Goal: Task Accomplishment & Management: Complete application form

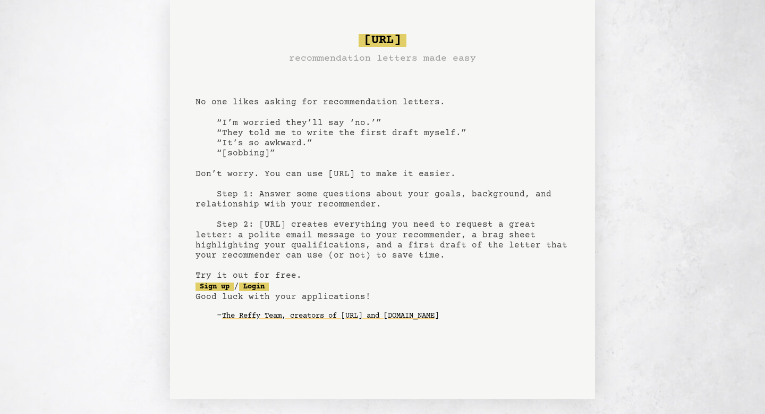
scroll to position [19, 0]
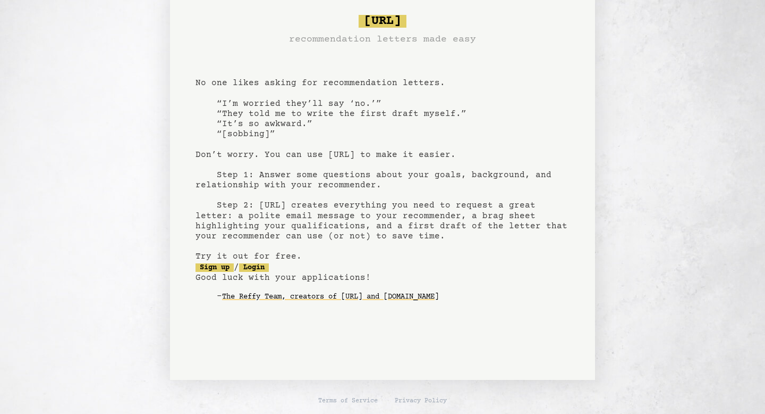
click at [260, 262] on pre "bragsheet.ai recommendation letters made easy No one likes asking for recommend…" at bounding box center [383, 166] width 374 height 311
click at [217, 263] on link "Sign up" at bounding box center [215, 267] width 38 height 9
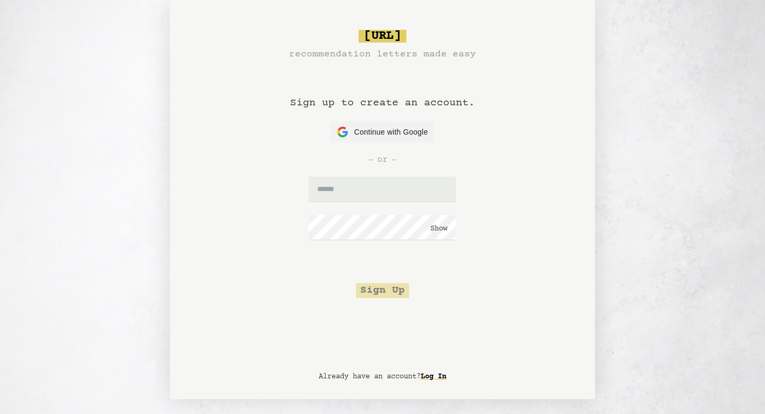
click at [217, 265] on div "bragsheet.ai recommendation letters made easy Sign up to create an account. Con…" at bounding box center [383, 164] width 374 height 268
click at [384, 130] on span "Continue with Google" at bounding box center [392, 132] width 74 height 11
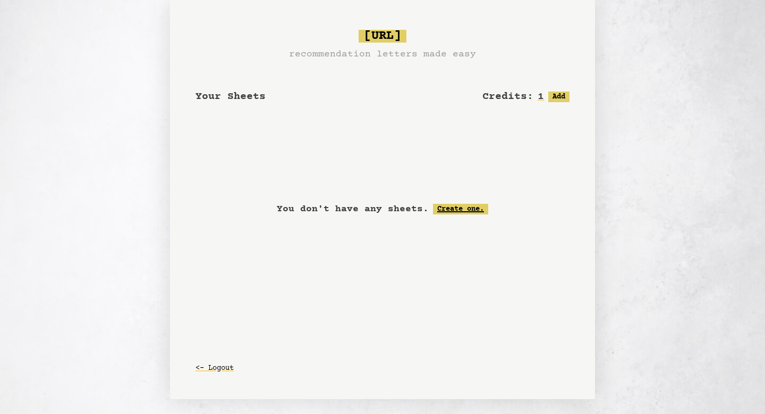
click at [458, 212] on link "Create one." at bounding box center [460, 209] width 55 height 11
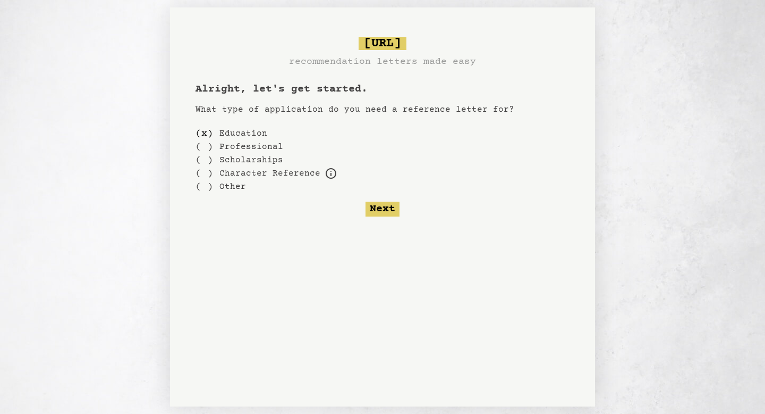
click at [256, 130] on label "Education" at bounding box center [244, 133] width 48 height 13
click at [392, 209] on button "Next" at bounding box center [383, 208] width 34 height 15
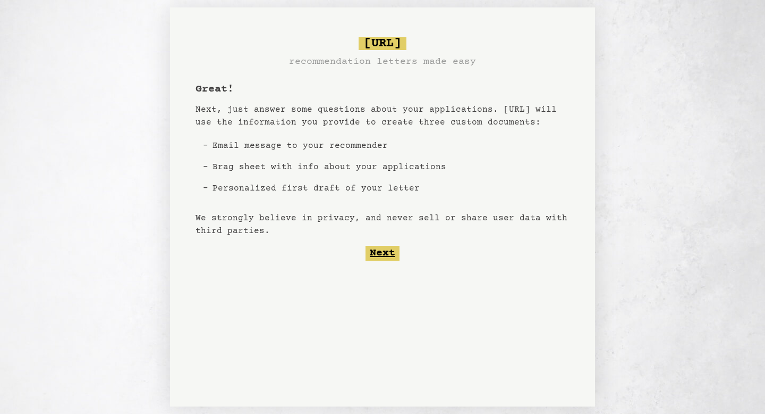
click at [378, 247] on button "Next" at bounding box center [383, 253] width 34 height 15
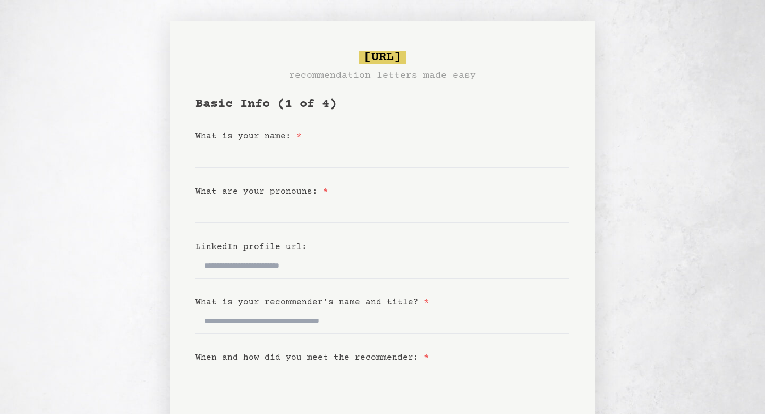
click at [274, 131] on div "What is your name: *" at bounding box center [383, 136] width 374 height 13
click at [282, 166] on input "What is your name: *" at bounding box center [383, 155] width 374 height 26
type input "**********"
click at [293, 219] on input "What are your pronouns: *" at bounding box center [383, 211] width 374 height 26
type input "*******"
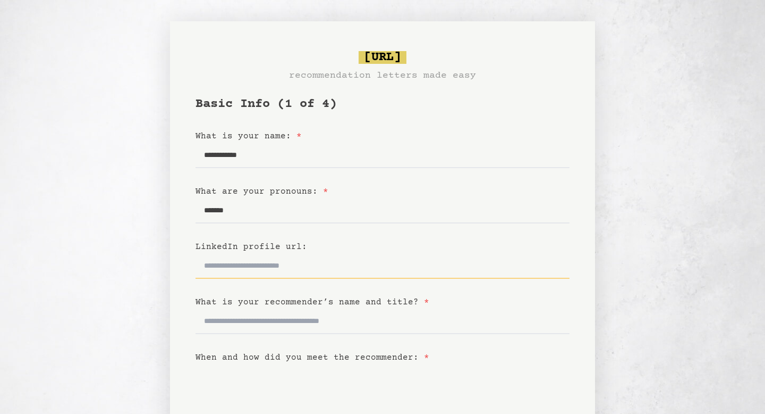
click at [266, 272] on input "LinkedIn profile url:" at bounding box center [383, 266] width 374 height 26
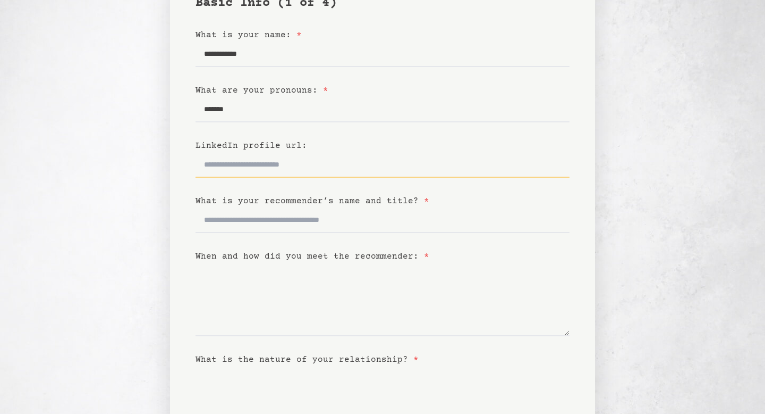
scroll to position [102, 0]
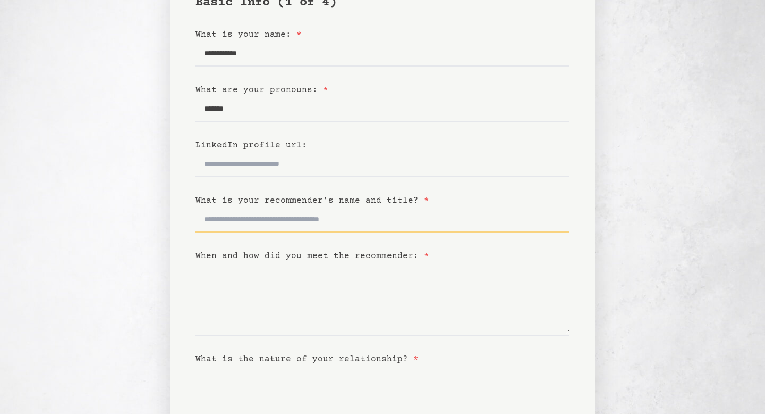
click at [251, 223] on input "What is your recommender’s name and title? *" at bounding box center [383, 220] width 374 height 26
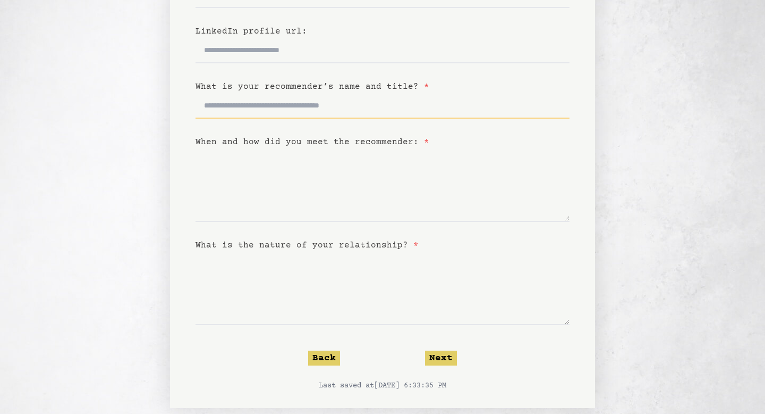
scroll to position [231, 0]
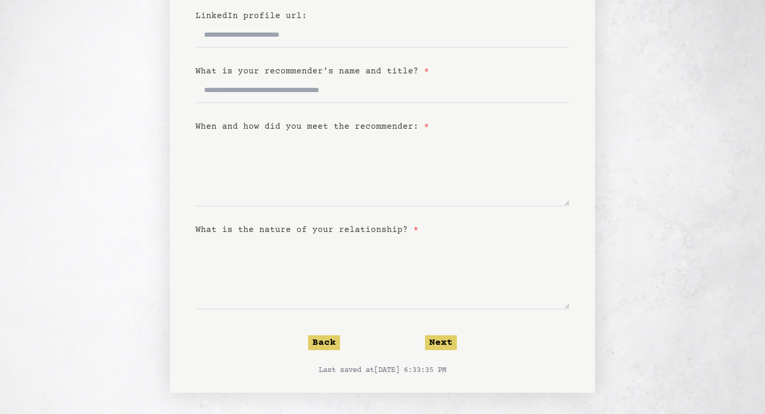
click at [439, 333] on form "**********" at bounding box center [383, 120] width 374 height 510
click at [439, 335] on button "Next" at bounding box center [441, 342] width 32 height 15
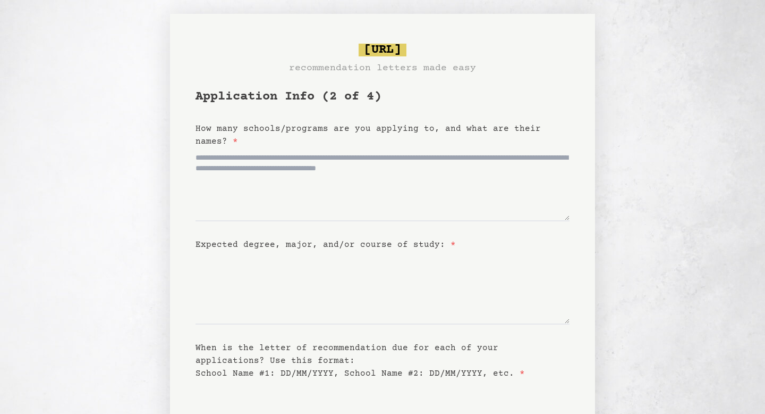
scroll to position [0, 0]
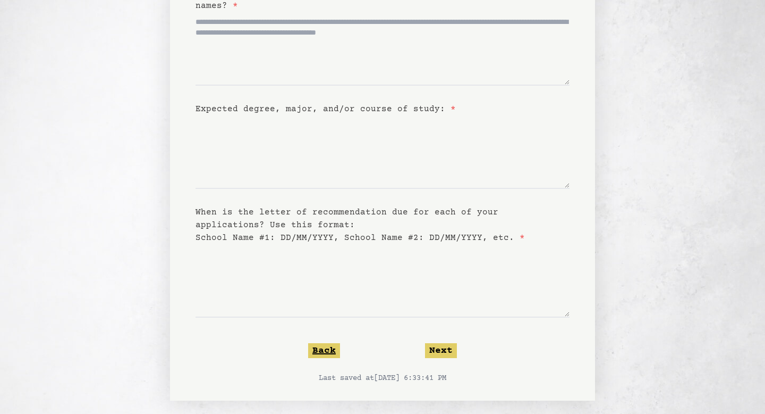
click at [334, 347] on button "Back" at bounding box center [324, 350] width 32 height 15
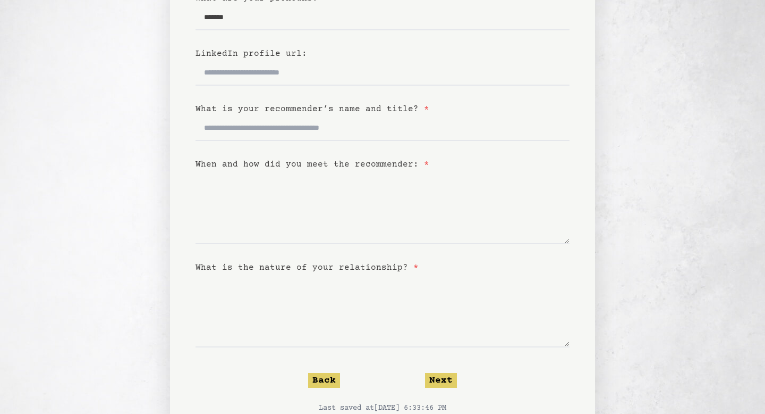
scroll to position [197, 0]
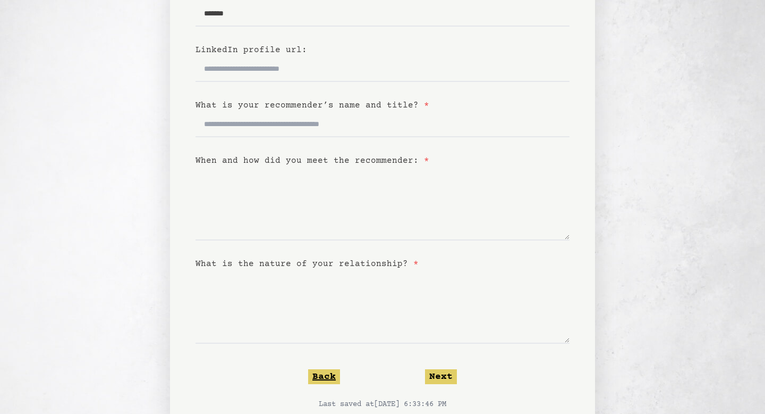
click at [330, 374] on button "Back" at bounding box center [324, 376] width 32 height 15
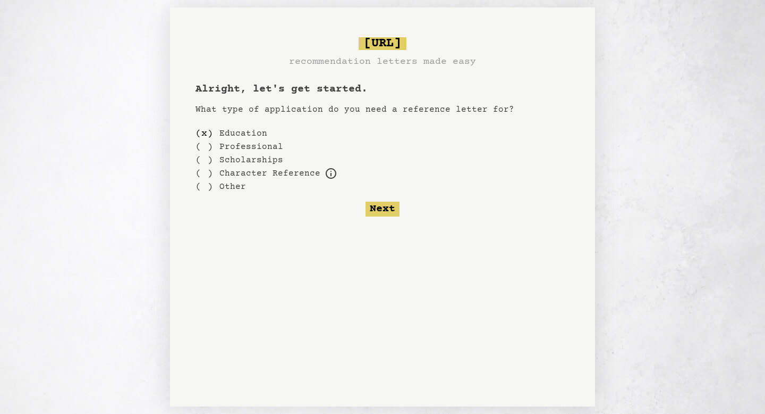
click at [239, 188] on label "Other" at bounding box center [233, 186] width 27 height 13
click at [203, 183] on div "( )" at bounding box center [205, 186] width 18 height 13
click at [380, 212] on button "Next" at bounding box center [383, 208] width 34 height 15
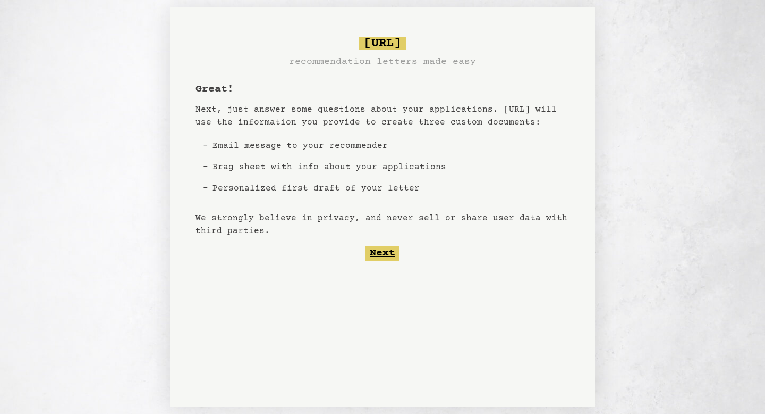
click at [380, 252] on button "Next" at bounding box center [383, 253] width 34 height 15
